Goal: Transaction & Acquisition: Purchase product/service

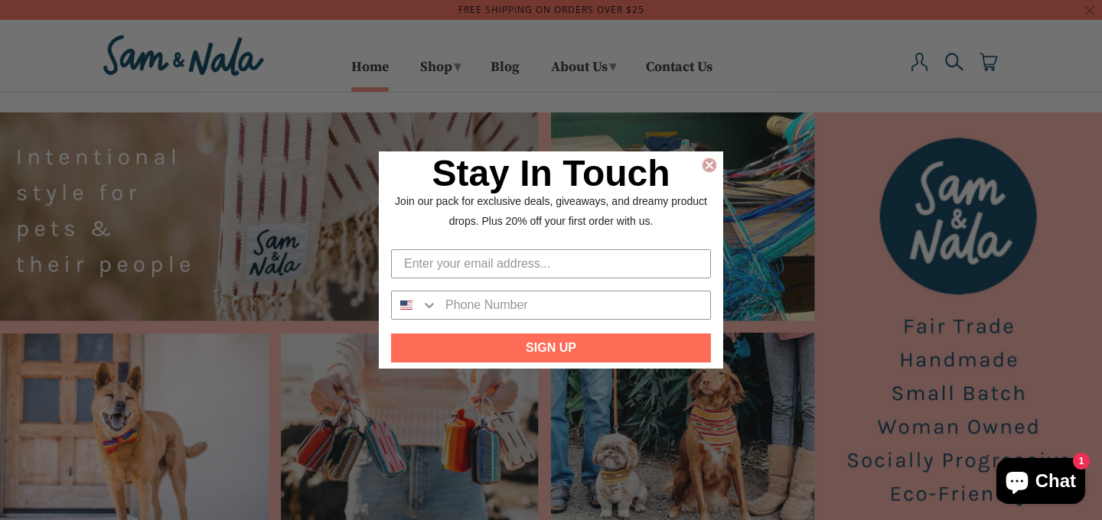
click at [713, 158] on icon "Close dialog" at bounding box center [709, 165] width 15 height 15
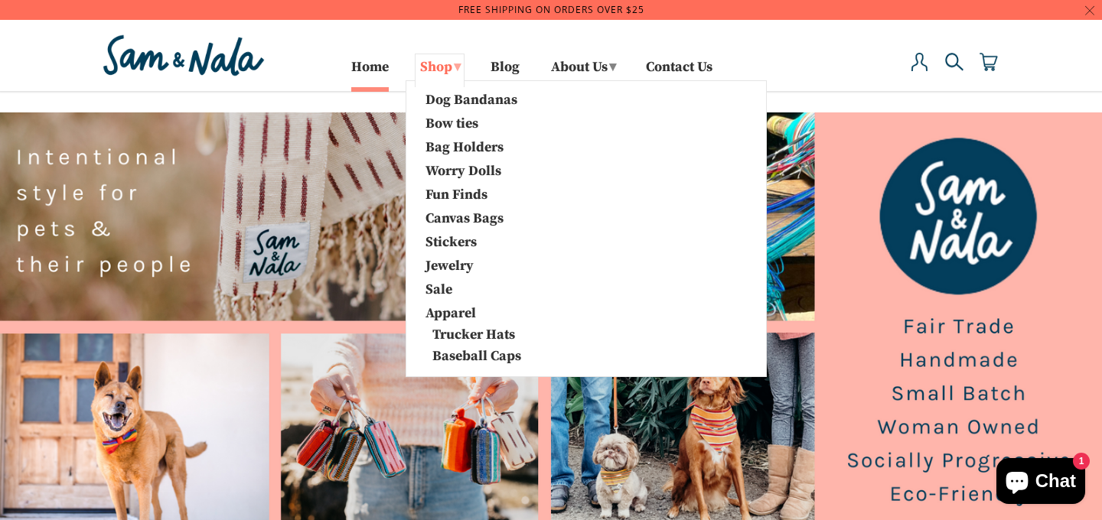
click at [435, 65] on link "Shop ▾" at bounding box center [440, 71] width 50 height 34
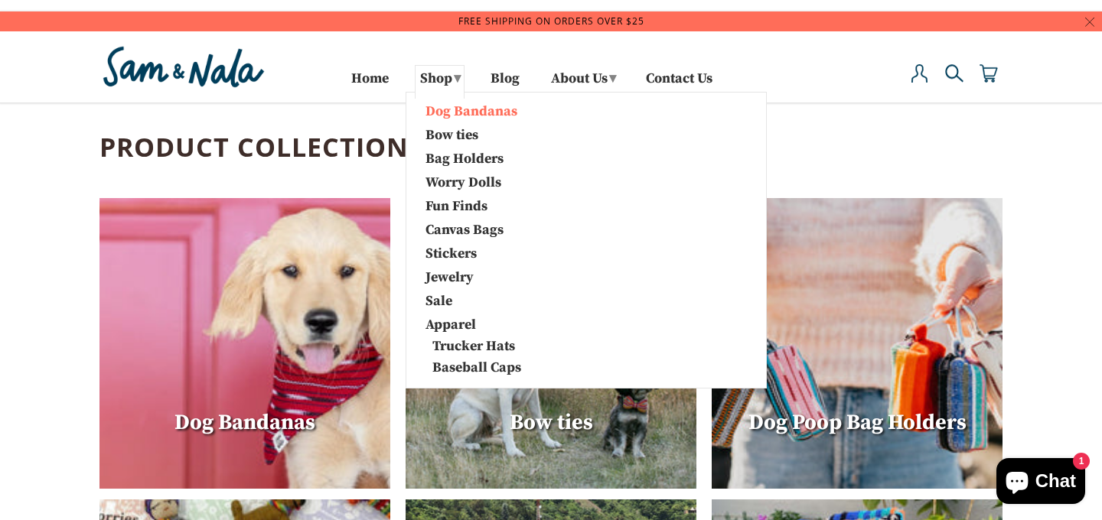
click at [457, 109] on link "Dog Bandanas" at bounding box center [494, 110] width 161 height 20
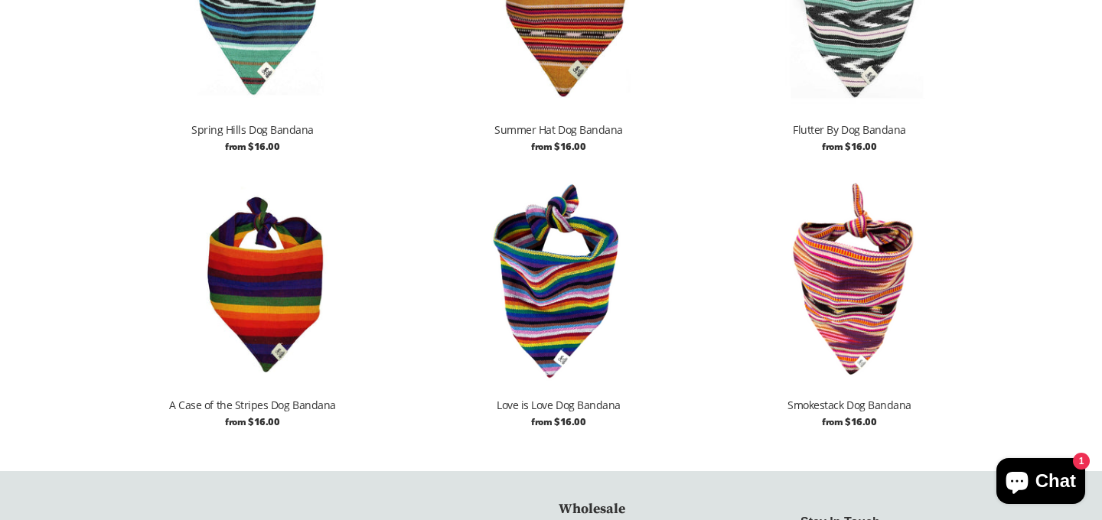
scroll to position [1752, 0]
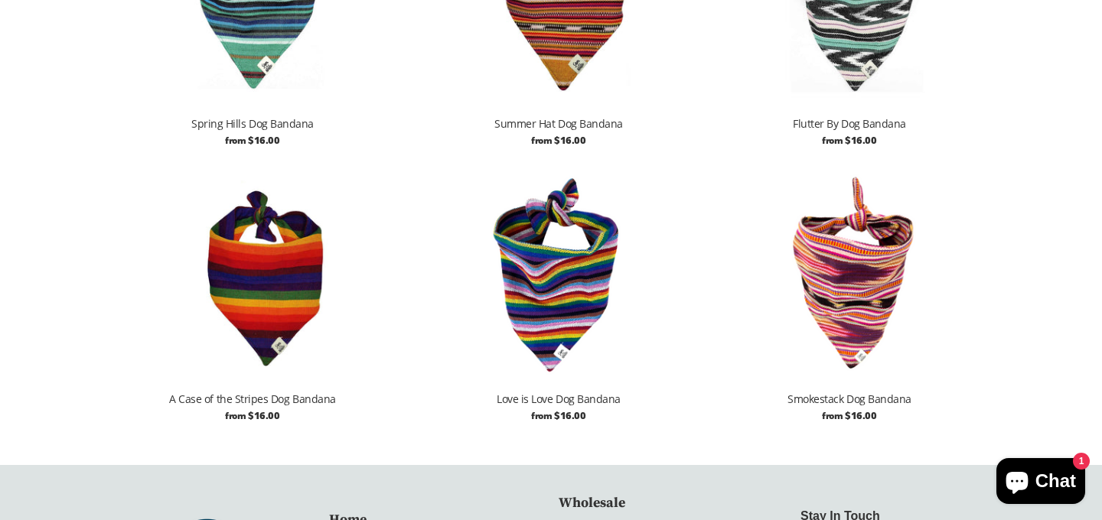
click at [856, 293] on img at bounding box center [849, 272] width 291 height 218
